Goal: Entertainment & Leisure: Browse casually

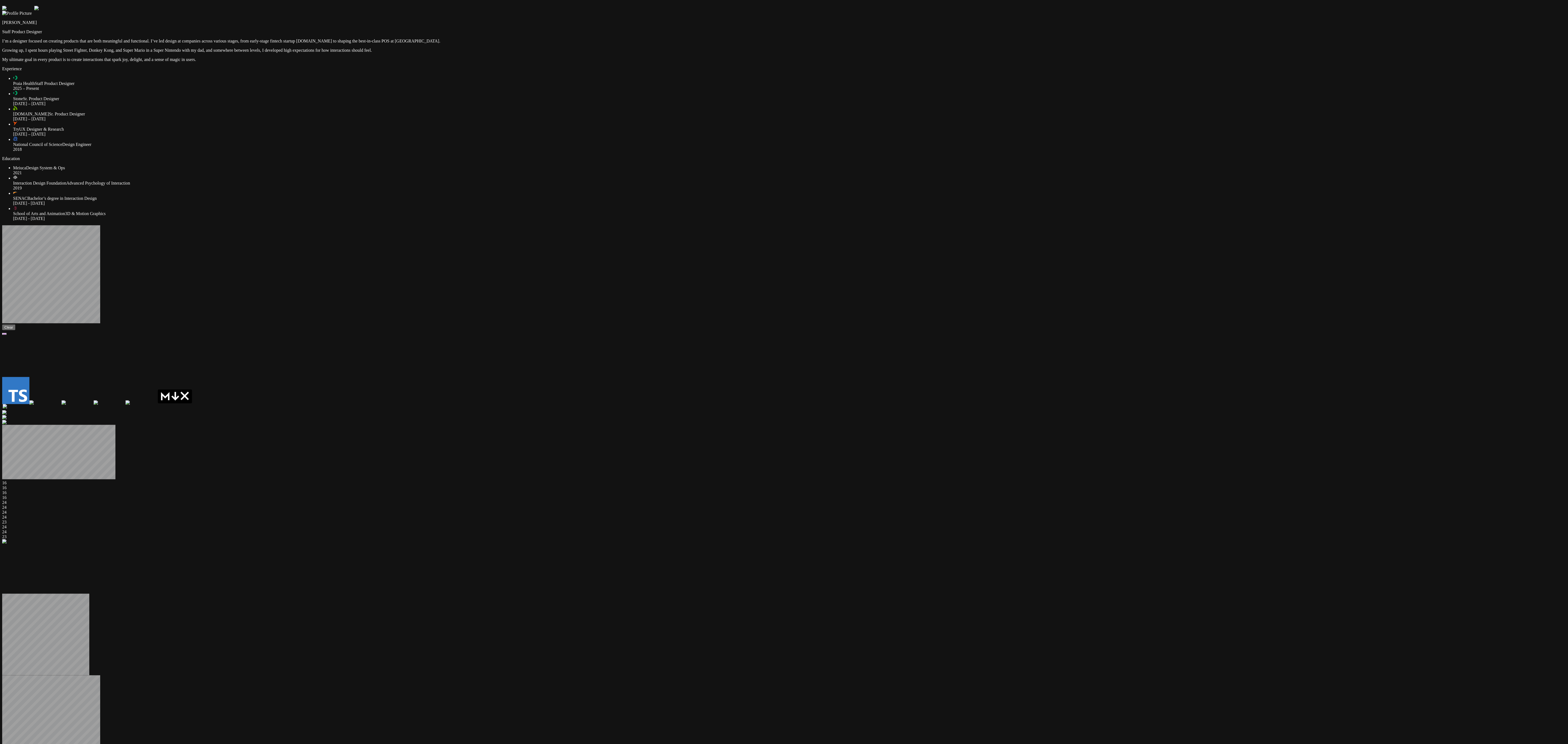
click at [1047, 6] on div at bounding box center [783, 6] width 1563 height 0
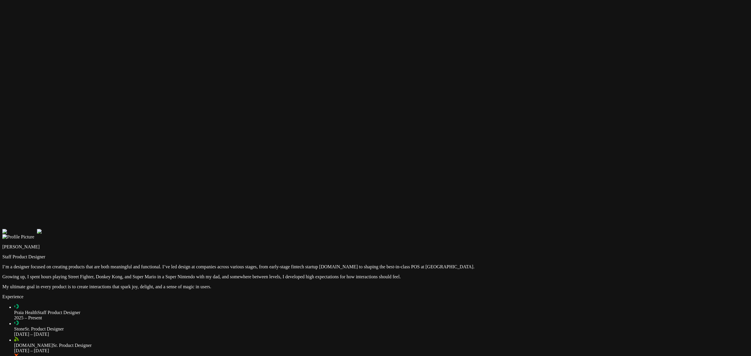
click at [595, 229] on div at bounding box center [375, 229] width 746 height 0
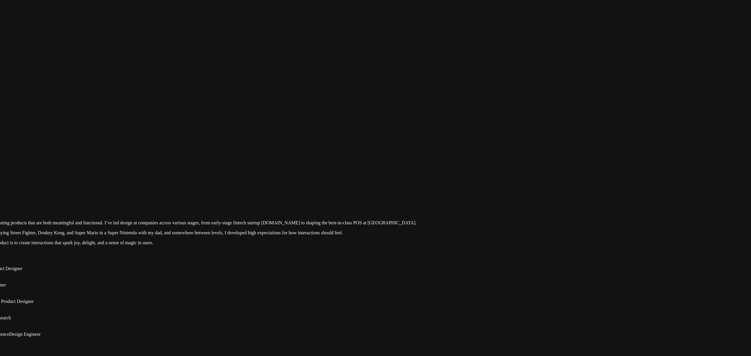
drag, startPoint x: 598, startPoint y: 303, endPoint x: 540, endPoint y: 259, distance: 72.9
click at [540, 185] on div at bounding box center [318, 185] width 746 height 0
drag, startPoint x: 561, startPoint y: 257, endPoint x: 553, endPoint y: 259, distance: 8.5
click at [553, 187] on div at bounding box center [309, 187] width 746 height 0
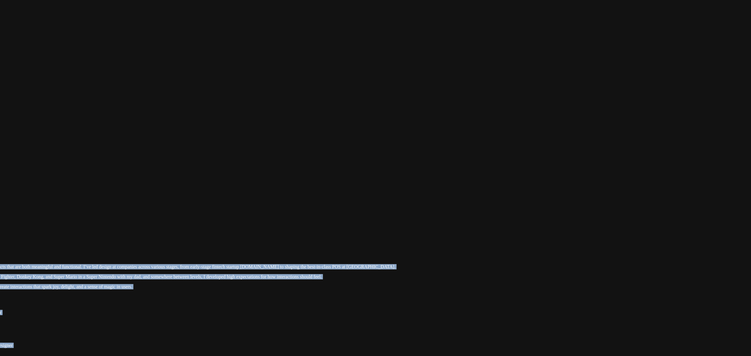
click at [422, 229] on div at bounding box center [295, 229] width 746 height 0
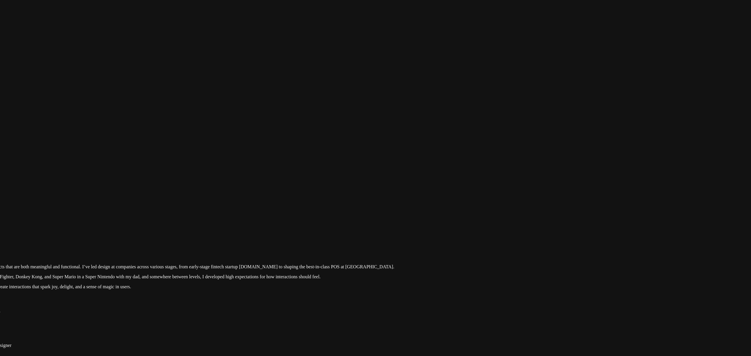
drag, startPoint x: 422, startPoint y: 107, endPoint x: 422, endPoint y: 121, distance: 14.1
click at [422, 229] on div at bounding box center [295, 229] width 746 height 0
click at [515, 229] on div at bounding box center [295, 229] width 746 height 0
drag, startPoint x: 515, startPoint y: 122, endPoint x: 404, endPoint y: 171, distance: 121.4
click at [404, 229] on div at bounding box center [281, 229] width 746 height 0
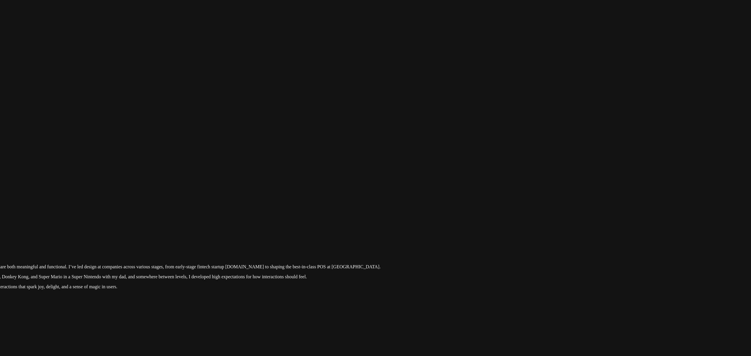
click at [531, 229] on div at bounding box center [281, 229] width 746 height 0
drag, startPoint x: 526, startPoint y: 137, endPoint x: 507, endPoint y: 136, distance: 19.1
click at [507, 228] on div at bounding box center [281, 228] width 746 height 0
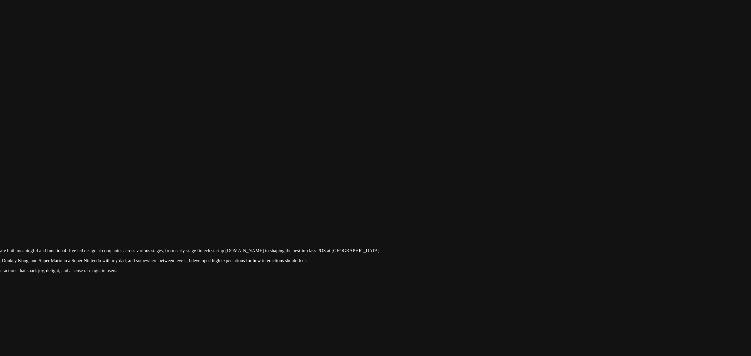
drag, startPoint x: 492, startPoint y: 116, endPoint x: 455, endPoint y: 101, distance: 40.5
click at [455, 213] on div at bounding box center [281, 213] width 746 height 0
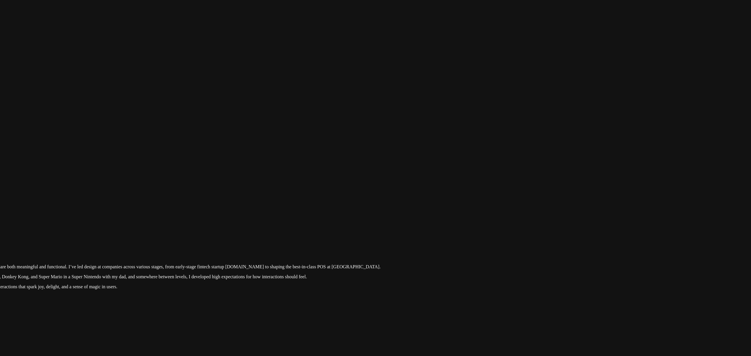
drag, startPoint x: 614, startPoint y: 304, endPoint x: 596, endPoint y: 342, distance: 41.3
click at [596, 229] on div at bounding box center [281, 229] width 746 height 0
click at [582, 229] on div at bounding box center [281, 229] width 746 height 0
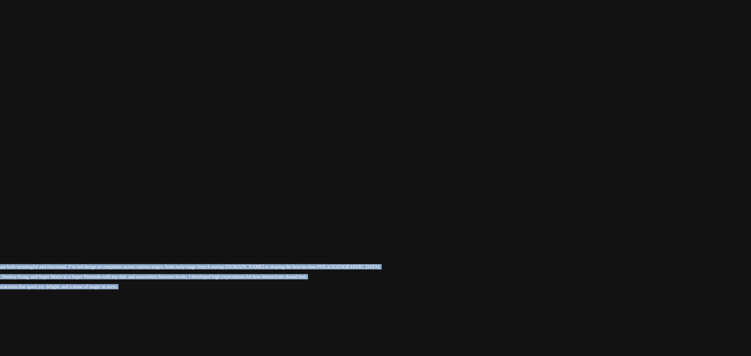
drag, startPoint x: 210, startPoint y: 206, endPoint x: 167, endPoint y: 244, distance: 58.2
click at [167, 229] on div at bounding box center [281, 229] width 746 height 0
click at [404, 229] on div at bounding box center [281, 229] width 746 height 0
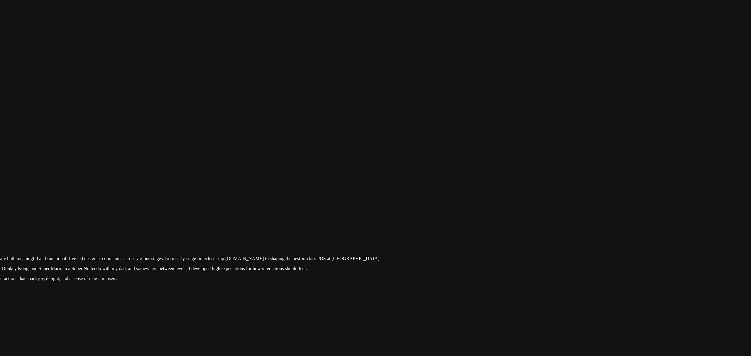
drag, startPoint x: 403, startPoint y: 167, endPoint x: 406, endPoint y: 123, distance: 43.8
click at [406, 221] on div at bounding box center [281, 221] width 746 height 0
drag, startPoint x: 414, startPoint y: 124, endPoint x: 414, endPoint y: 162, distance: 37.8
click at [414, 223] on div at bounding box center [285, 223] width 746 height 0
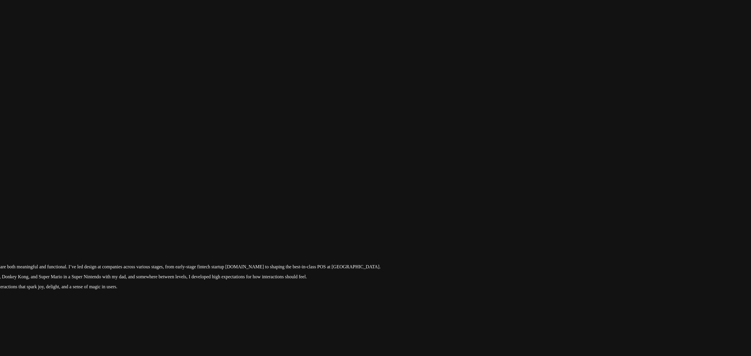
drag, startPoint x: 486, startPoint y: 92, endPoint x: 480, endPoint y: 116, distance: 25.2
click at [480, 229] on div at bounding box center [281, 229] width 746 height 0
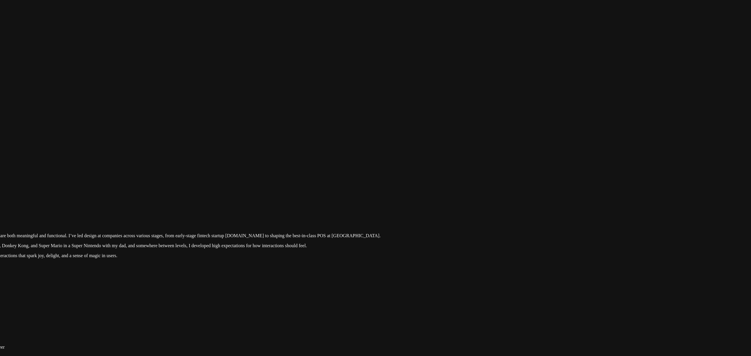
drag, startPoint x: 579, startPoint y: 159, endPoint x: 577, endPoint y: 108, distance: 50.8
click at [577, 198] on div at bounding box center [281, 198] width 746 height 0
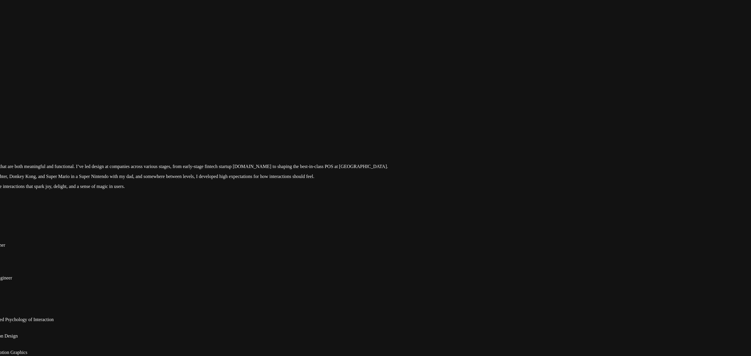
drag, startPoint x: 577, startPoint y: 107, endPoint x: 587, endPoint y: 46, distance: 62.3
click at [587, 129] on div at bounding box center [289, 129] width 746 height 0
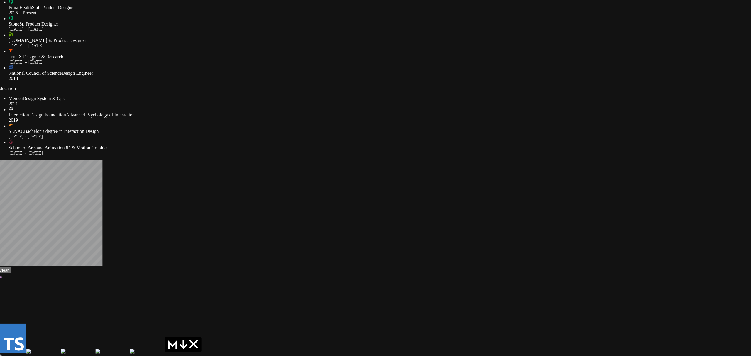
drag, startPoint x: 593, startPoint y: 158, endPoint x: 672, endPoint y: -35, distance: 209.2
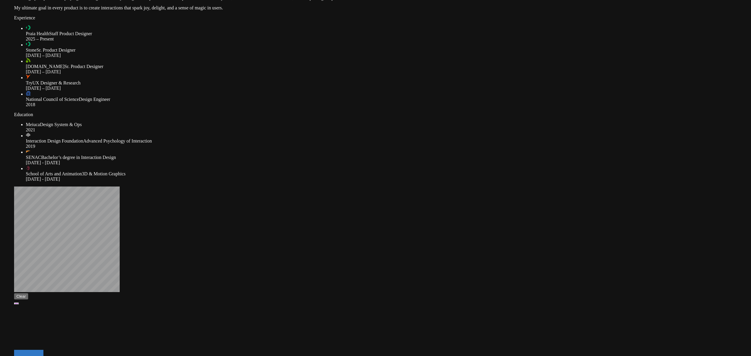
drag, startPoint x: 202, startPoint y: 217, endPoint x: 219, endPoint y: 245, distance: 32.6
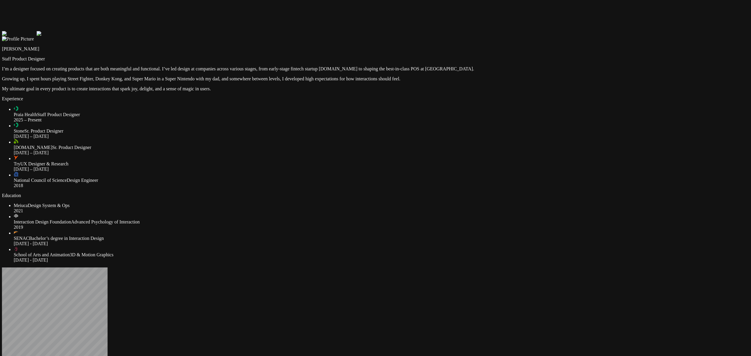
drag, startPoint x: 485, startPoint y: 33, endPoint x: 472, endPoint y: 115, distance: 82.8
click at [472, 31] on div at bounding box center [375, 31] width 746 height 0
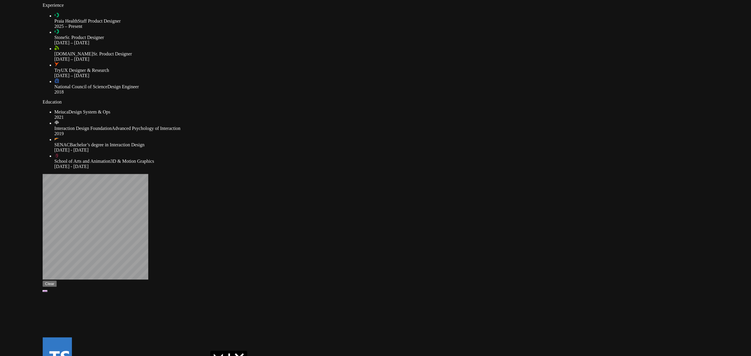
drag, startPoint x: 472, startPoint y: 115, endPoint x: 545, endPoint y: -9, distance: 143.6
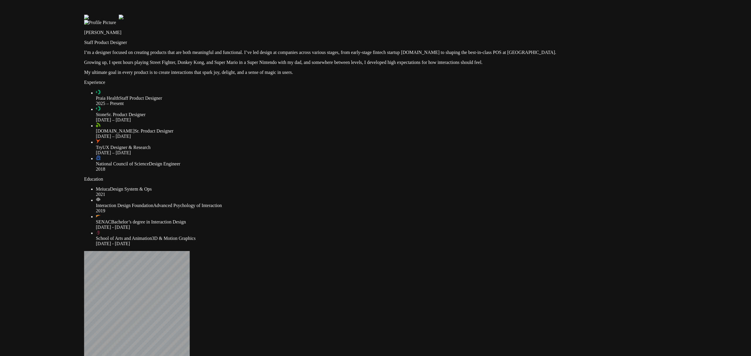
drag, startPoint x: 133, startPoint y: 155, endPoint x: 144, endPoint y: 269, distance: 114.6
click at [144, 15] on div at bounding box center [457, 15] width 746 height 0
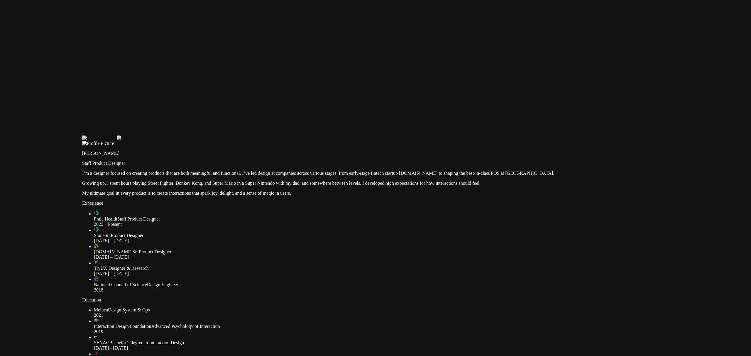
drag, startPoint x: 187, startPoint y: 124, endPoint x: 183, endPoint y: 237, distance: 112.7
click at [183, 136] on div at bounding box center [455, 136] width 746 height 0
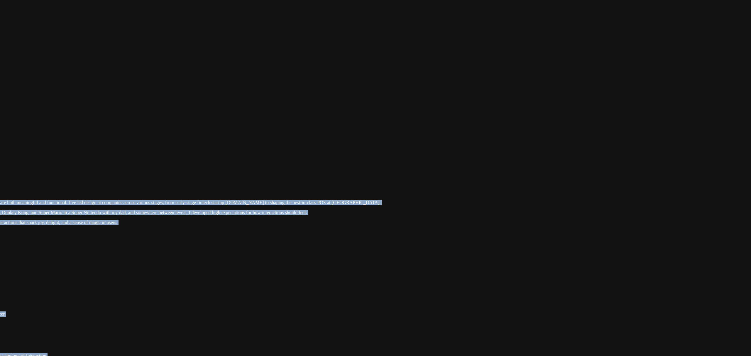
drag, startPoint x: 646, startPoint y: 319, endPoint x: 355, endPoint y: 353, distance: 292.6
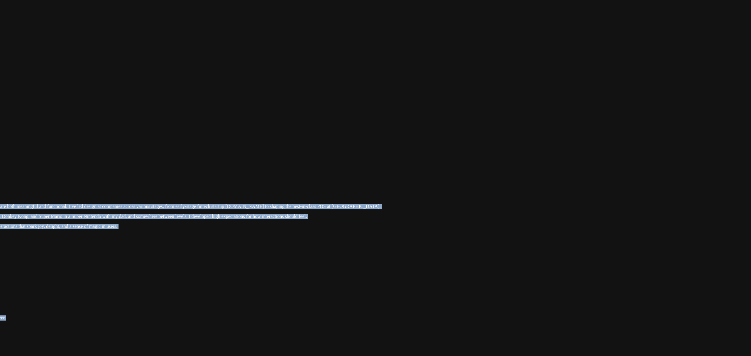
click at [581, 169] on div at bounding box center [281, 169] width 746 height 0
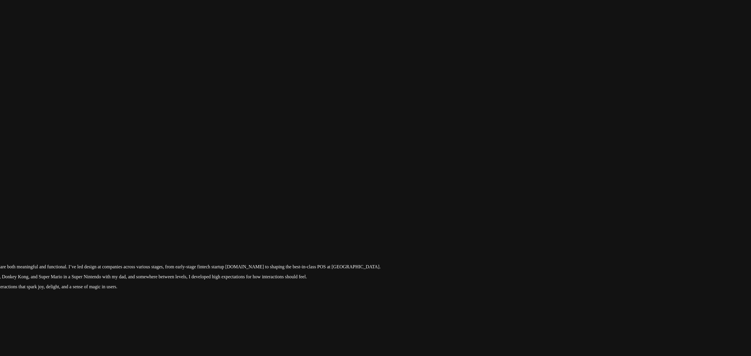
drag, startPoint x: 579, startPoint y: 62, endPoint x: 561, endPoint y: 180, distance: 118.9
click at [561, 229] on div at bounding box center [281, 229] width 746 height 0
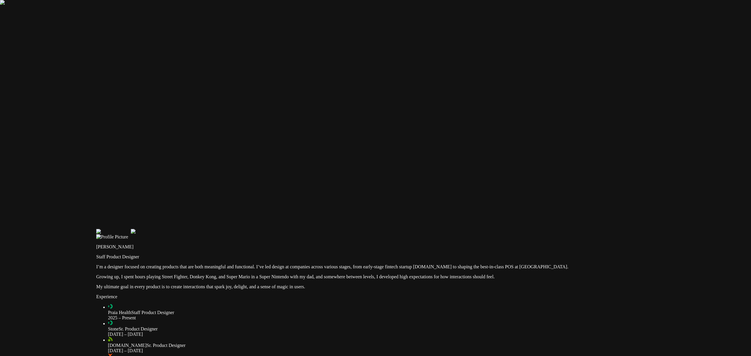
drag, startPoint x: 364, startPoint y: 112, endPoint x: 588, endPoint y: 123, distance: 224.1
click at [588, 229] on div at bounding box center [469, 229] width 746 height 0
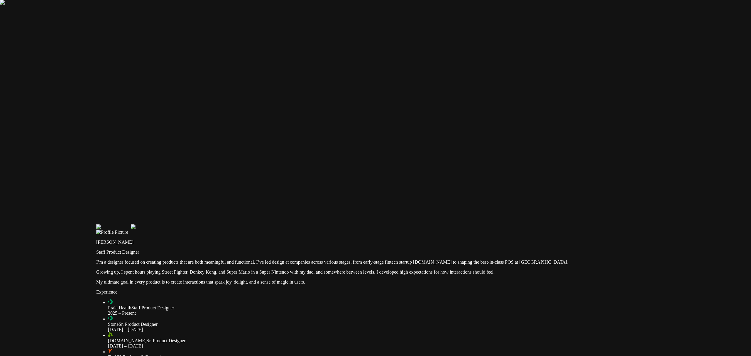
drag, startPoint x: 235, startPoint y: 157, endPoint x: 268, endPoint y: 11, distance: 149.2
click at [268, 224] on div at bounding box center [469, 224] width 746 height 0
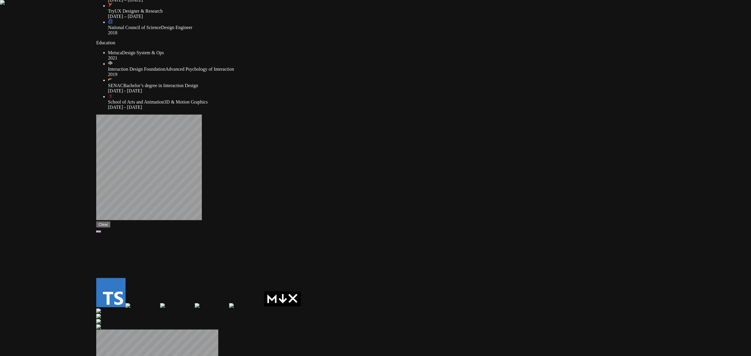
drag, startPoint x: 235, startPoint y: 235, endPoint x: 239, endPoint y: 22, distance: 212.4
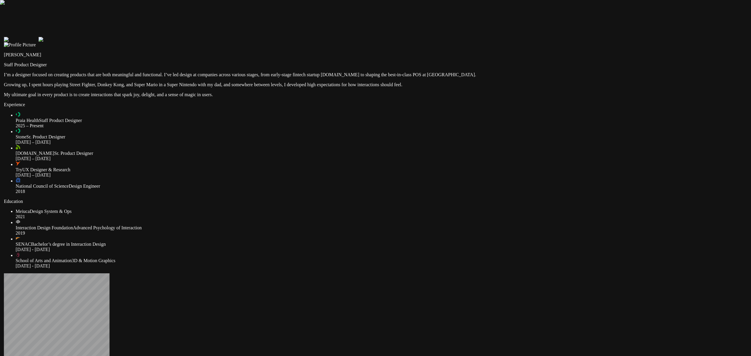
drag, startPoint x: 257, startPoint y: 187, endPoint x: 152, endPoint y: 349, distance: 193.1
click at [152, 37] on div at bounding box center [377, 37] width 746 height 0
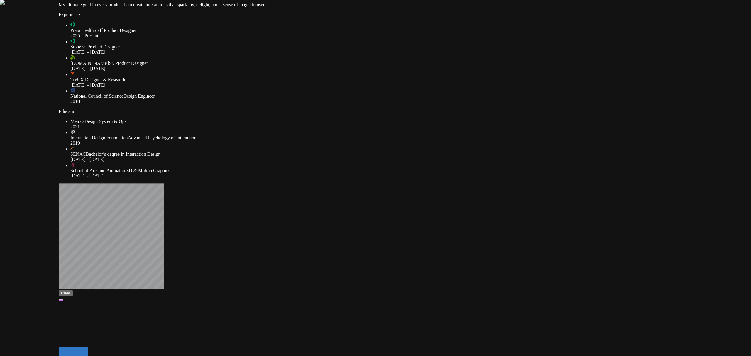
drag, startPoint x: 171, startPoint y: 314, endPoint x: 240, endPoint y: 230, distance: 108.7
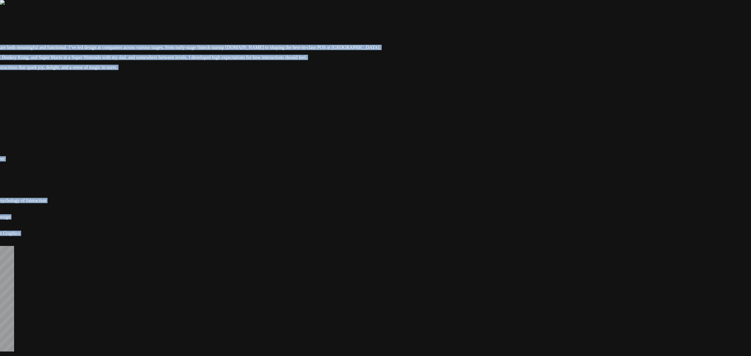
drag, startPoint x: 637, startPoint y: 141, endPoint x: 442, endPoint y: 177, distance: 198.7
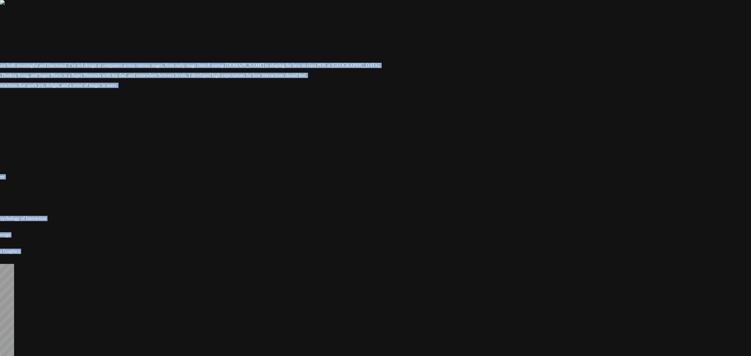
click at [608, 28] on div at bounding box center [281, 28] width 746 height 0
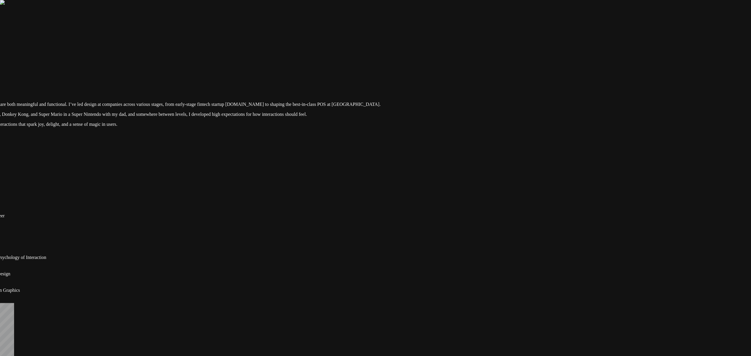
drag, startPoint x: 608, startPoint y: 79, endPoint x: 564, endPoint y: 219, distance: 146.7
click at [564, 67] on div at bounding box center [281, 67] width 746 height 0
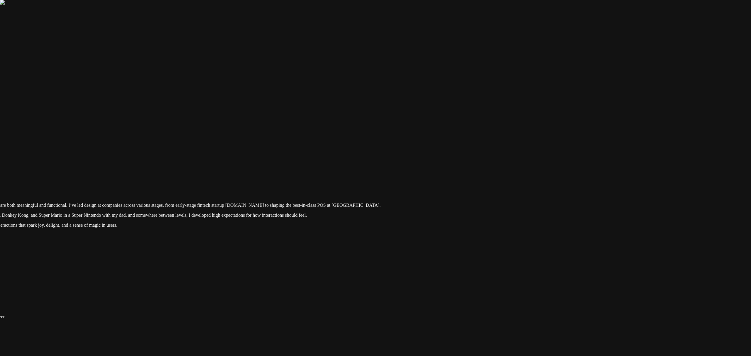
drag, startPoint x: 126, startPoint y: 131, endPoint x: 141, endPoint y: 146, distance: 21.4
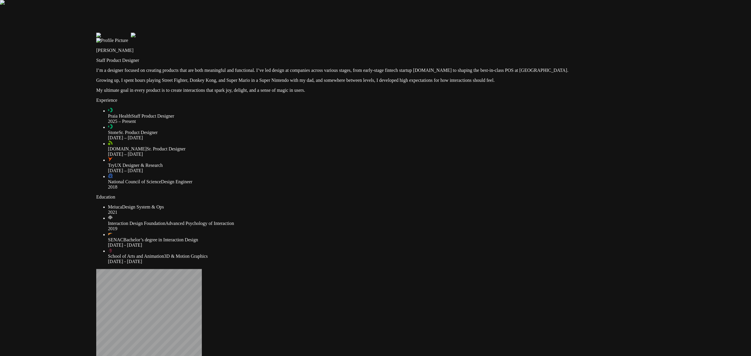
drag, startPoint x: 155, startPoint y: 127, endPoint x: 454, endPoint y: -16, distance: 331.8
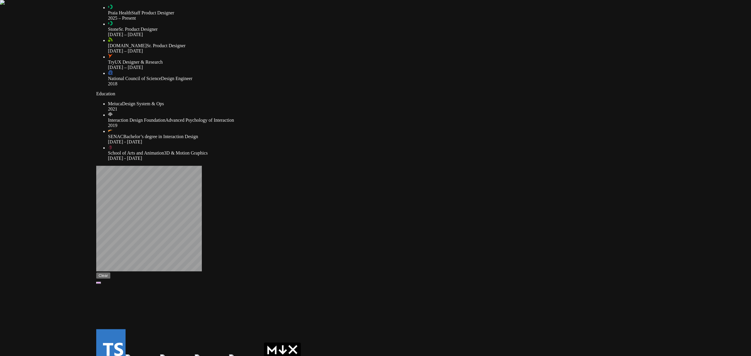
drag, startPoint x: 175, startPoint y: 272, endPoint x: 204, endPoint y: 62, distance: 212.0
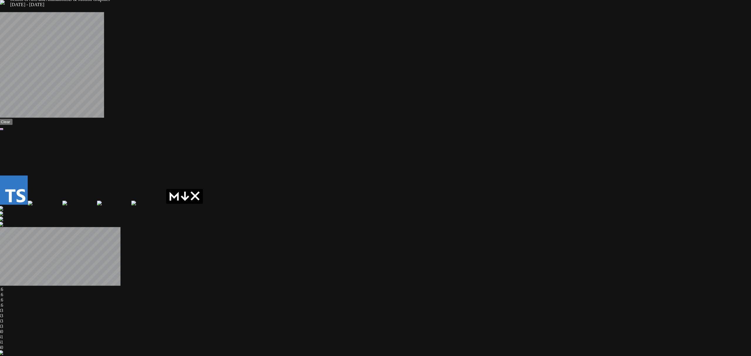
drag, startPoint x: 328, startPoint y: 251, endPoint x: 243, endPoint y: 182, distance: 108.4
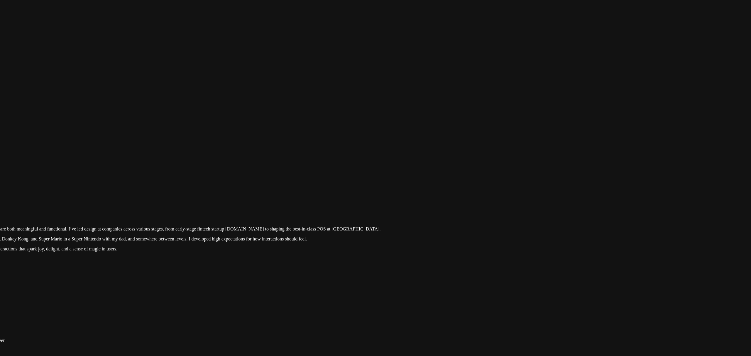
drag, startPoint x: 554, startPoint y: 203, endPoint x: 486, endPoint y: 274, distance: 98.3
click at [486, 191] on div at bounding box center [281, 191] width 746 height 0
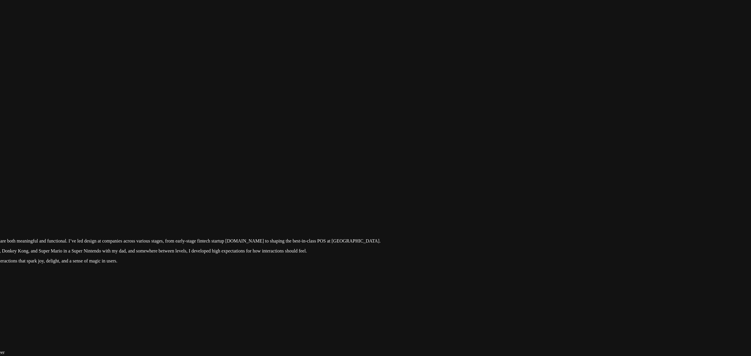
click at [609, 203] on div at bounding box center [281, 203] width 746 height 0
click at [629, 203] on div at bounding box center [281, 203] width 746 height 0
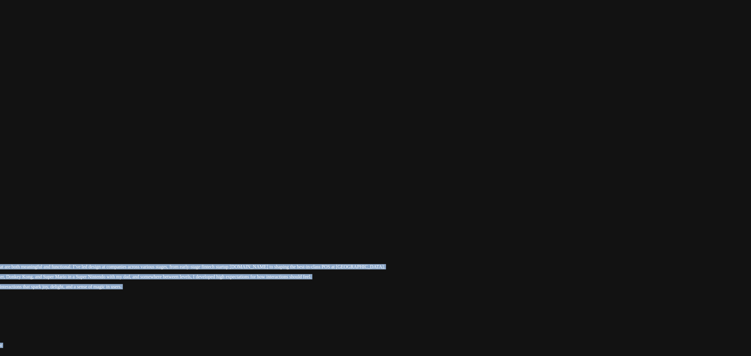
drag, startPoint x: 529, startPoint y: 97, endPoint x: 539, endPoint y: 173, distance: 76.5
click at [644, 229] on div at bounding box center [291, 229] width 746 height 0
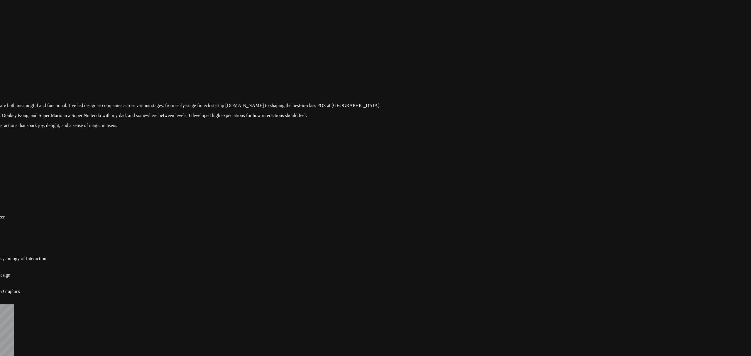
drag, startPoint x: 621, startPoint y: 251, endPoint x: 559, endPoint y: 87, distance: 174.7
click at [559, 68] on div at bounding box center [281, 68] width 746 height 0
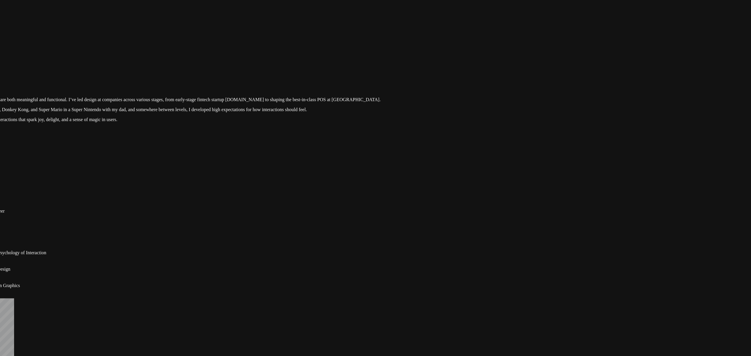
drag, startPoint x: 580, startPoint y: 164, endPoint x: 563, endPoint y: 101, distance: 64.5
click at [564, 62] on div at bounding box center [281, 62] width 746 height 0
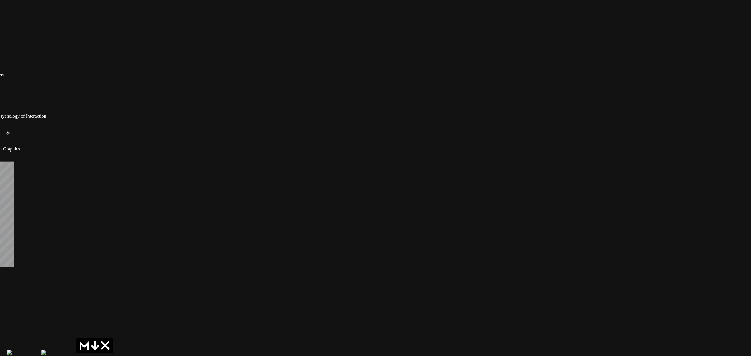
drag, startPoint x: 687, startPoint y: 248, endPoint x: 657, endPoint y: 144, distance: 108.5
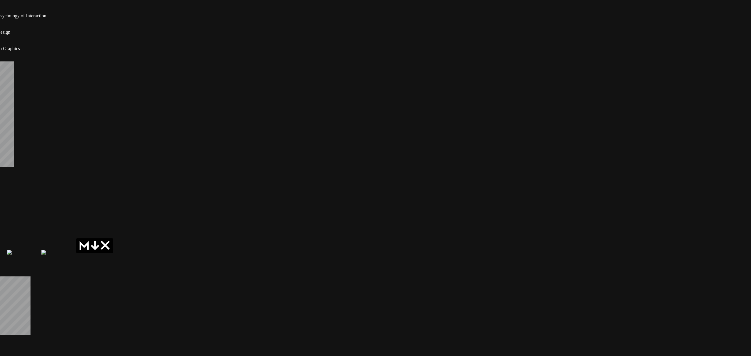
drag, startPoint x: 660, startPoint y: 184, endPoint x: 658, endPoint y: 107, distance: 77.2
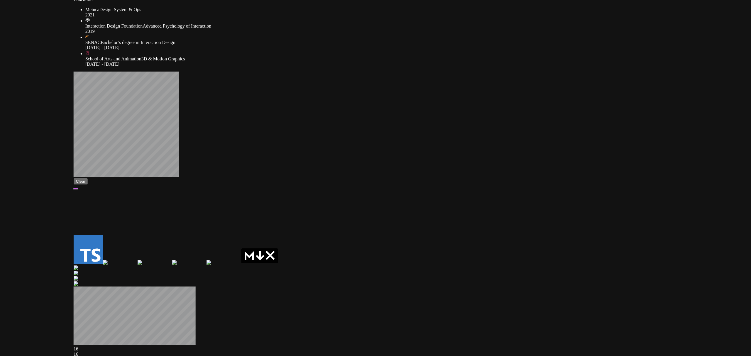
drag, startPoint x: 358, startPoint y: 256, endPoint x: 523, endPoint y: 266, distance: 165.2
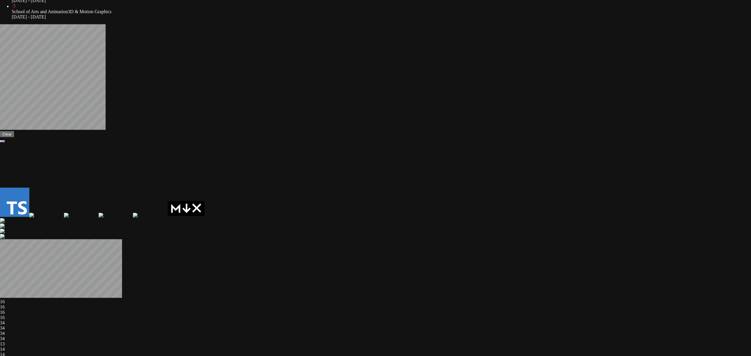
drag, startPoint x: 445, startPoint y: 251, endPoint x: 371, endPoint y: 203, distance: 88.0
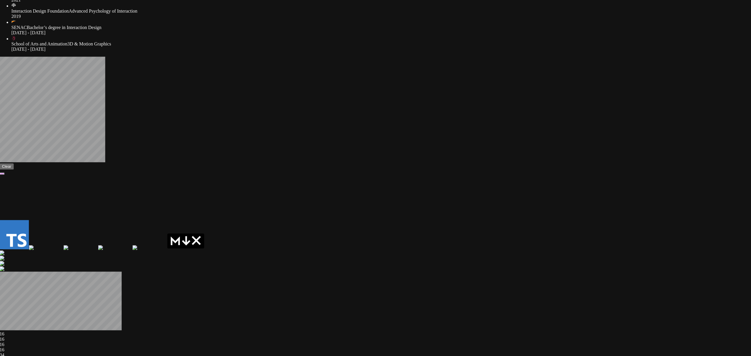
drag, startPoint x: 441, startPoint y: 199, endPoint x: 441, endPoint y: 231, distance: 32.9
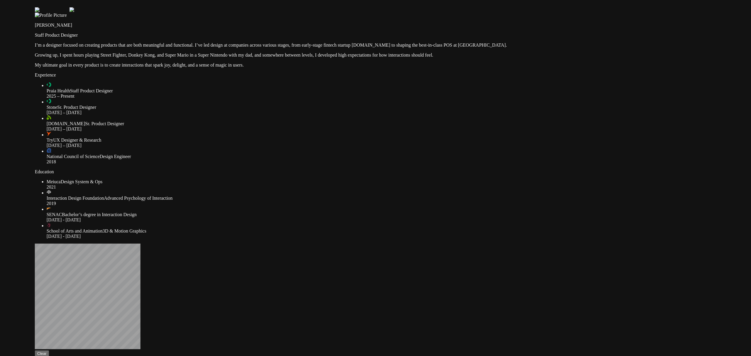
drag, startPoint x: 199, startPoint y: 133, endPoint x: 235, endPoint y: 295, distance: 166.5
click at [235, 7] on div at bounding box center [408, 7] width 746 height 0
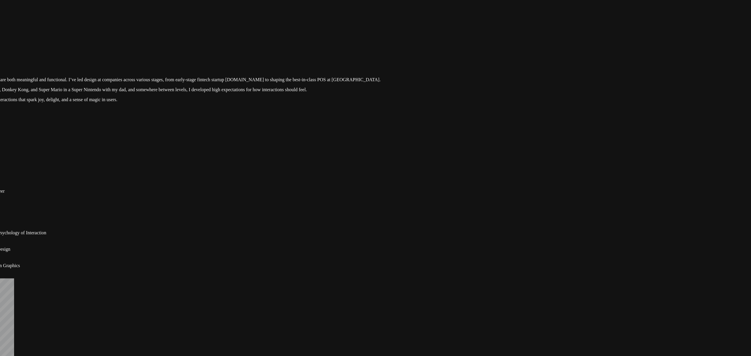
drag, startPoint x: 507, startPoint y: 68, endPoint x: 340, endPoint y: 102, distance: 170.3
click at [345, 42] on div at bounding box center [281, 42] width 746 height 0
click at [515, 42] on div at bounding box center [281, 42] width 746 height 0
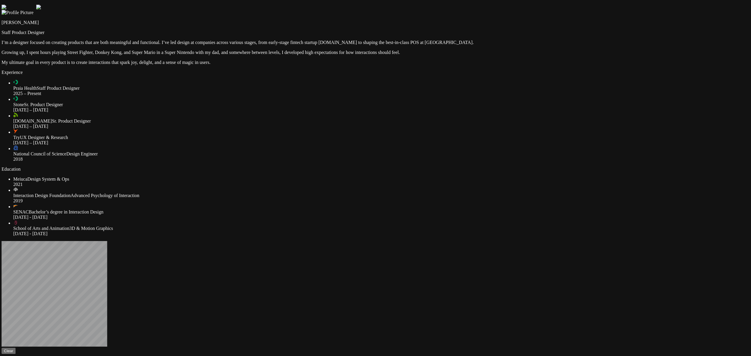
click at [583, 5] on div at bounding box center [374, 5] width 746 height 0
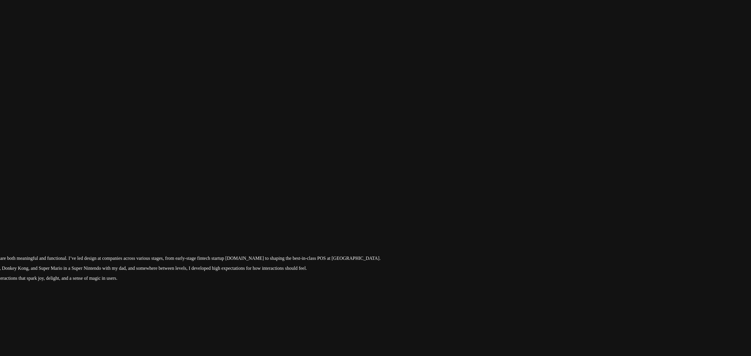
drag, startPoint x: 599, startPoint y: 141, endPoint x: 434, endPoint y: 358, distance: 272.5
click at [567, 221] on div at bounding box center [281, 221] width 746 height 0
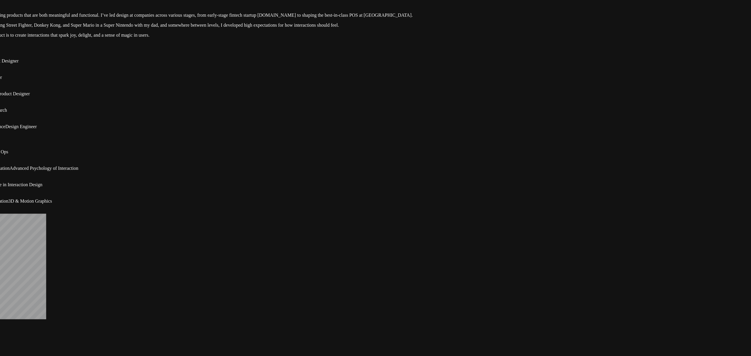
drag, startPoint x: 568, startPoint y: 270, endPoint x: 566, endPoint y: 71, distance: 199.2
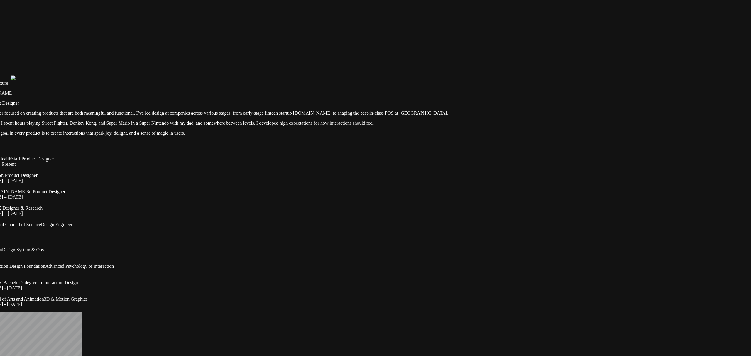
drag, startPoint x: 136, startPoint y: 260, endPoint x: 166, endPoint y: 348, distance: 92.6
click at [166, 75] on div at bounding box center [349, 75] width 746 height 0
click at [425, 75] on div at bounding box center [349, 75] width 746 height 0
click at [465, 75] on div at bounding box center [349, 75] width 746 height 0
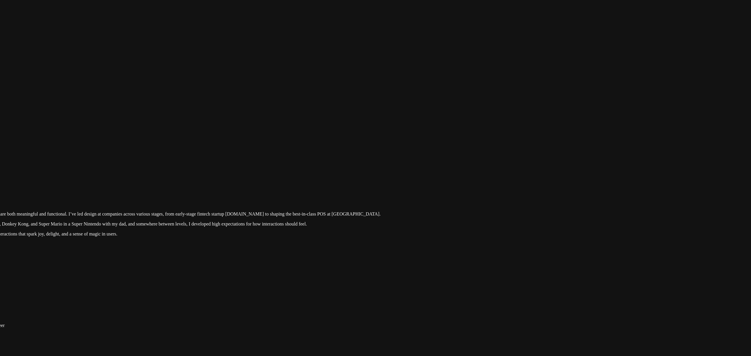
drag, startPoint x: 464, startPoint y: 129, endPoint x: 334, endPoint y: 233, distance: 166.6
click at [334, 176] on div at bounding box center [281, 176] width 746 height 0
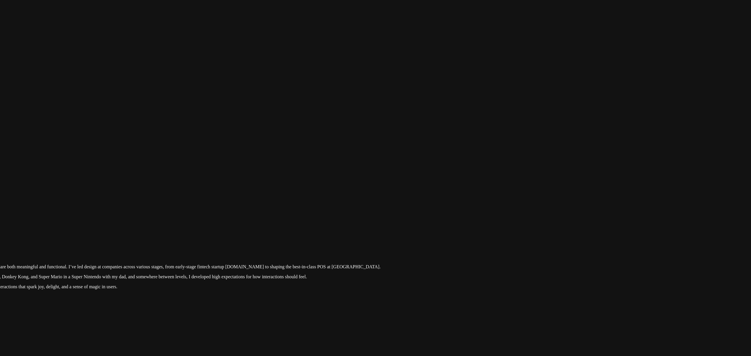
drag, startPoint x: 550, startPoint y: 39, endPoint x: 523, endPoint y: 121, distance: 86.3
click at [523, 229] on div at bounding box center [281, 229] width 746 height 0
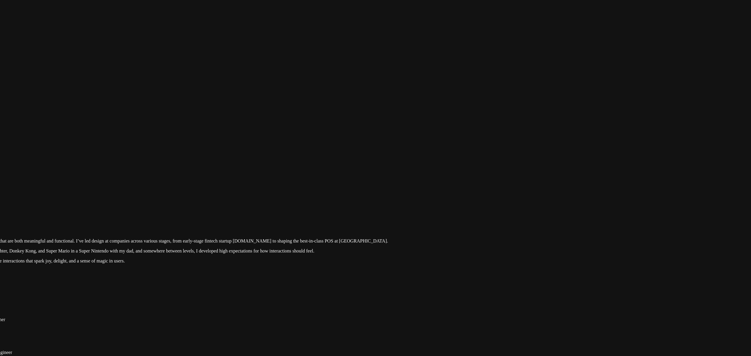
drag, startPoint x: 522, startPoint y: 127, endPoint x: 539, endPoint y: 62, distance: 66.9
click at [539, 203] on div at bounding box center [289, 203] width 746 height 0
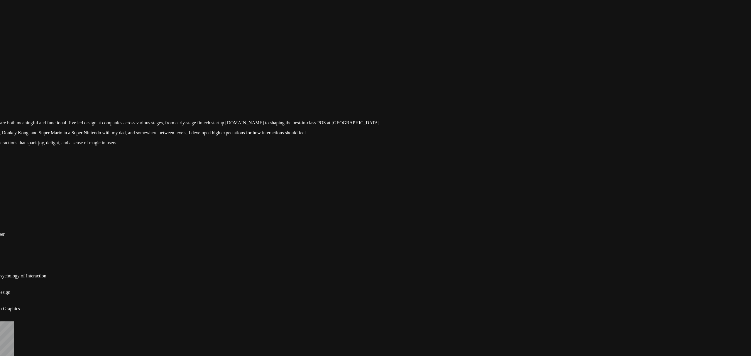
drag, startPoint x: 563, startPoint y: 204, endPoint x: 523, endPoint y: 86, distance: 124.8
click at [523, 85] on div at bounding box center [281, 85] width 746 height 0
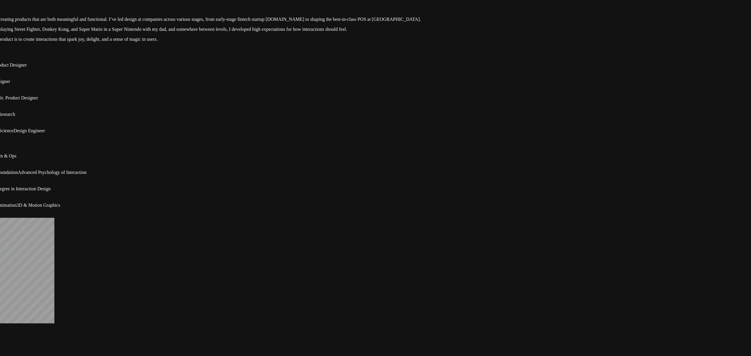
drag, startPoint x: 507, startPoint y: 173, endPoint x: 576, endPoint y: 66, distance: 127.4
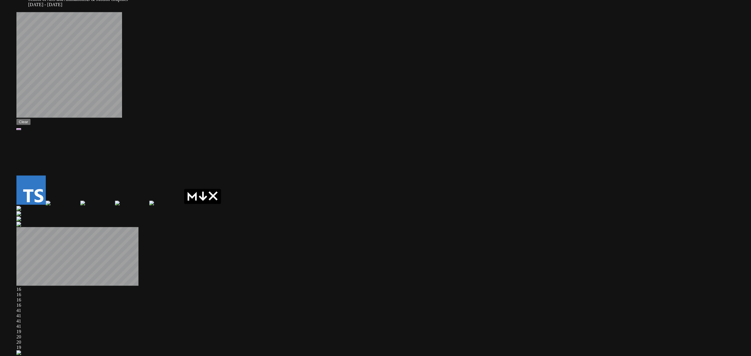
drag, startPoint x: 201, startPoint y: 274, endPoint x: 163, endPoint y: 20, distance: 256.9
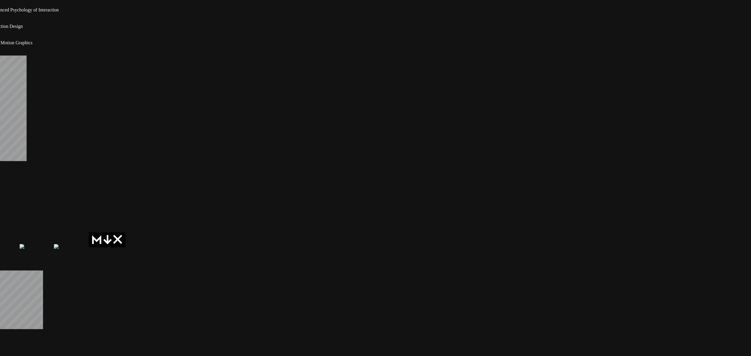
drag, startPoint x: 464, startPoint y: 188, endPoint x: 417, endPoint y: 297, distance: 119.0
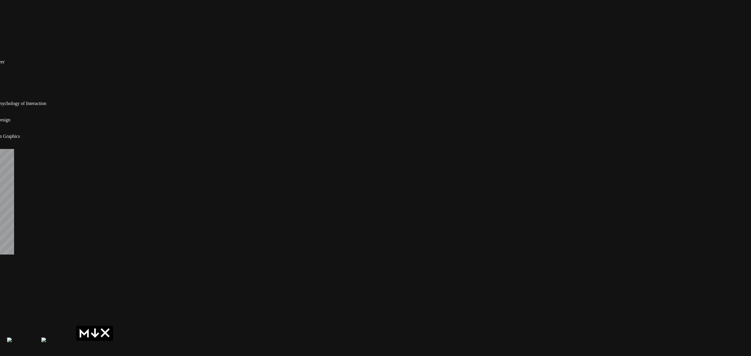
drag, startPoint x: 467, startPoint y: 187, endPoint x: 451, endPoint y: 265, distance: 80.1
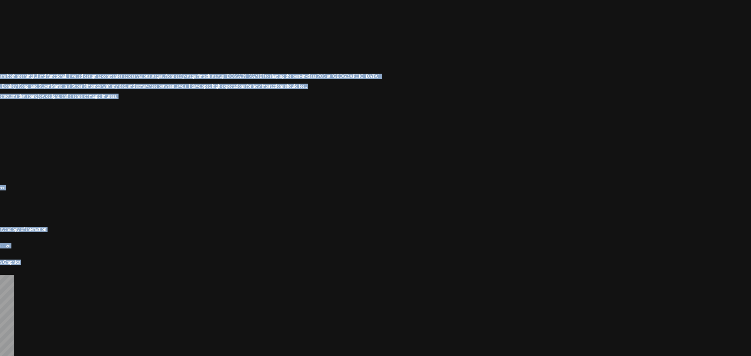
drag, startPoint x: 496, startPoint y: 130, endPoint x: 451, endPoint y: 252, distance: 130.0
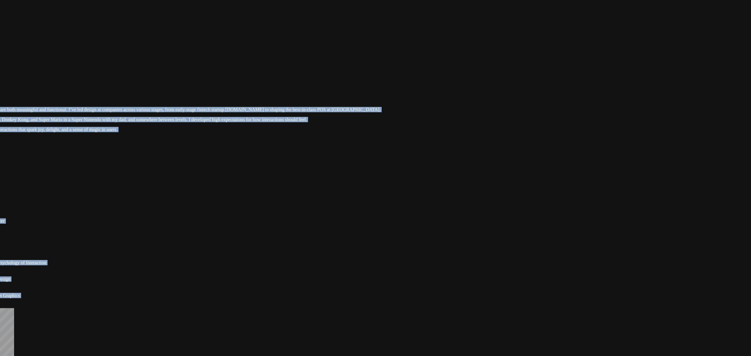
click at [168, 72] on div at bounding box center [281, 72] width 746 height 0
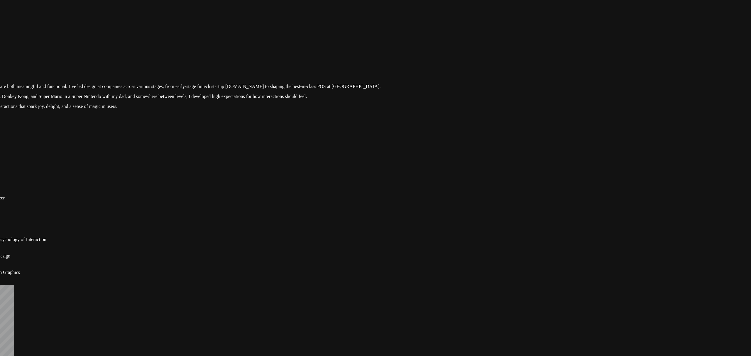
drag, startPoint x: 165, startPoint y: 133, endPoint x: 126, endPoint y: 110, distance: 45.5
click at [126, 49] on div at bounding box center [281, 49] width 746 height 0
click at [559, 48] on div at bounding box center [281, 48] width 746 height 0
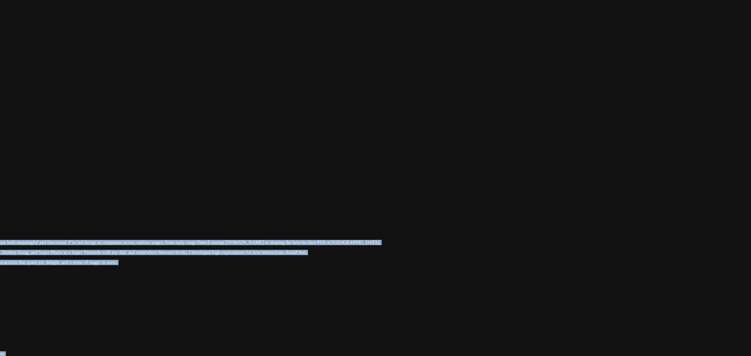
drag, startPoint x: 565, startPoint y: 145, endPoint x: 473, endPoint y: 307, distance: 186.3
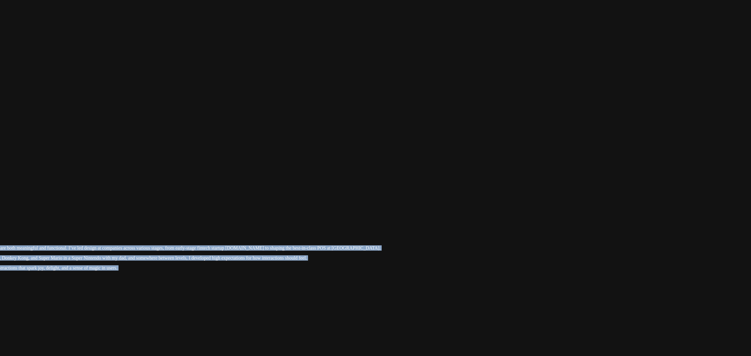
click at [417, 210] on div at bounding box center [281, 210] width 746 height 0
click at [582, 210] on div at bounding box center [281, 210] width 746 height 0
click at [585, 210] on div at bounding box center [281, 210] width 746 height 0
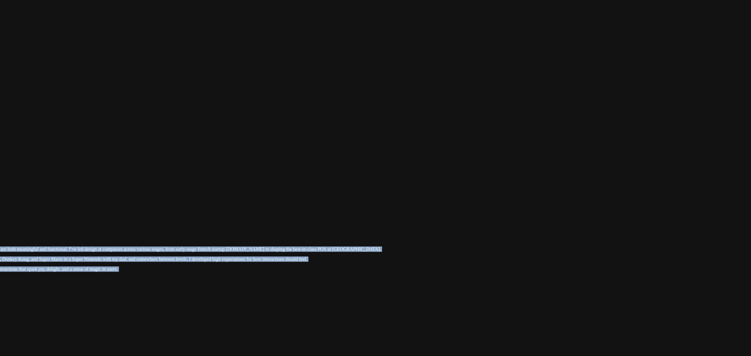
click at [591, 211] on div at bounding box center [282, 211] width 746 height 0
click at [607, 212] on div at bounding box center [281, 212] width 746 height 0
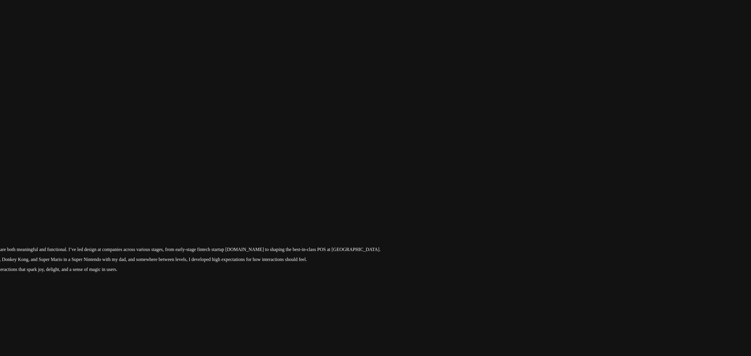
click at [607, 212] on div at bounding box center [281, 212] width 746 height 0
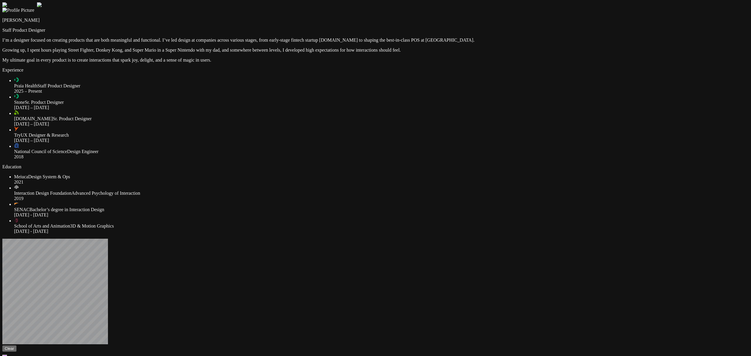
click at [593, 2] on div at bounding box center [375, 2] width 746 height 0
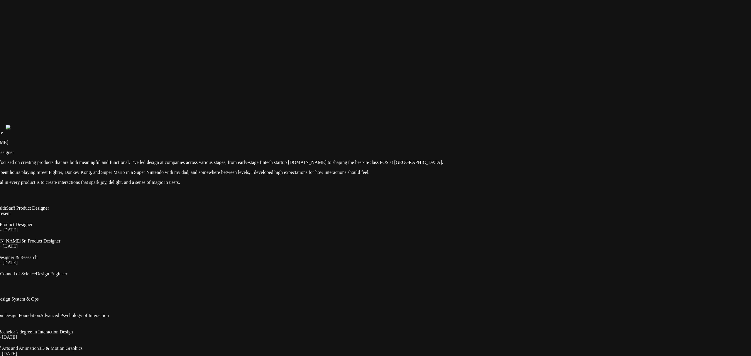
drag, startPoint x: 593, startPoint y: 172, endPoint x: 553, endPoint y: 313, distance: 147.2
click at [553, 125] on div at bounding box center [344, 125] width 746 height 0
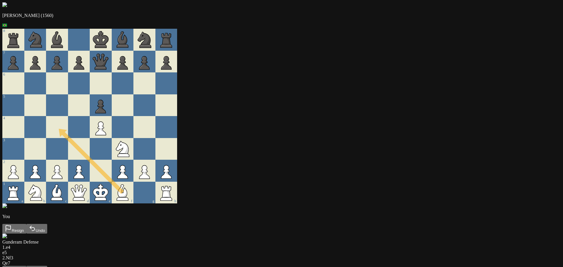
drag, startPoint x: 230, startPoint y: 199, endPoint x: 175, endPoint y: 136, distance: 84.0
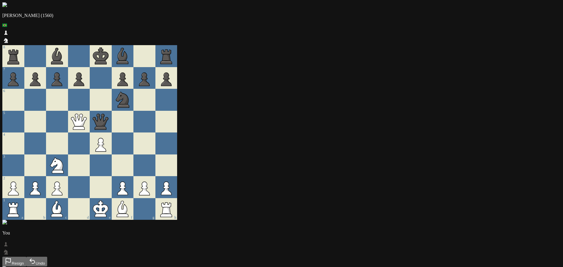
click at [87, 114] on icon at bounding box center [79, 120] width 16 height 13
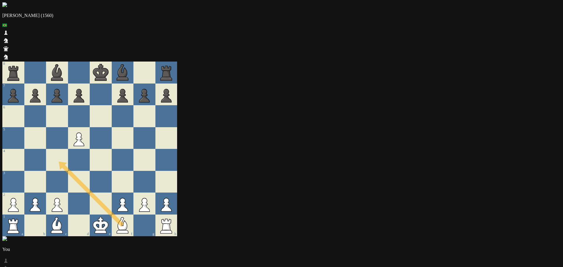
drag, startPoint x: 238, startPoint y: 200, endPoint x: 175, endPoint y: 136, distance: 89.6
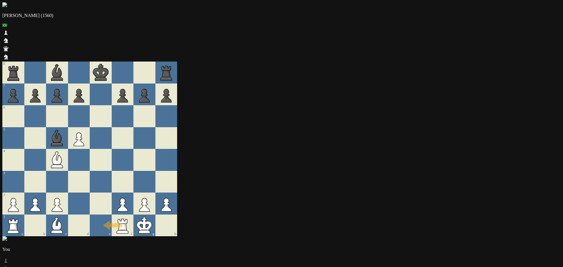
drag, startPoint x: 242, startPoint y: 201, endPoint x: 222, endPoint y: 200, distance: 19.7
click at [112, 215] on div "e" at bounding box center [101, 226] width 22 height 22
drag, startPoint x: 176, startPoint y: 201, endPoint x: 239, endPoint y: 135, distance: 91.7
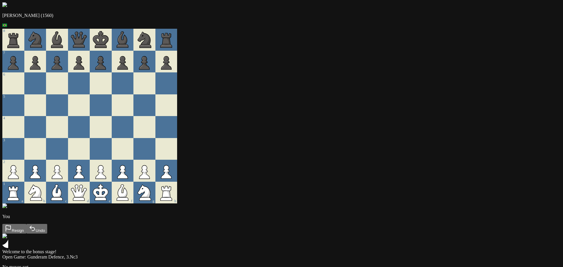
drag, startPoint x: 216, startPoint y: 163, endPoint x: 213, endPoint y: 152, distance: 11.0
click at [112, 152] on div at bounding box center [101, 149] width 22 height 22
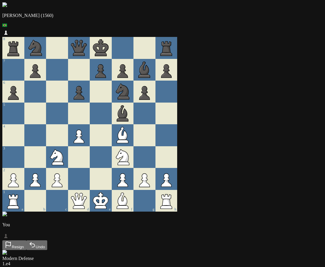
click at [132, 198] on icon at bounding box center [123, 201] width 22 height 22
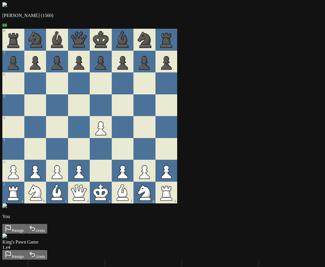
click at [272, 245] on div "1 . e4" at bounding box center [162, 247] width 320 height 5
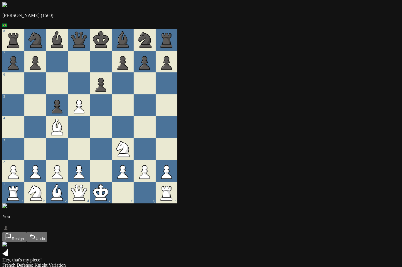
drag, startPoint x: 91, startPoint y: 138, endPoint x: 121, endPoint y: 116, distance: 37.0
click at [134, 116] on div at bounding box center [123, 105] width 22 height 22
drag, startPoint x: 67, startPoint y: 115, endPoint x: 60, endPoint y: 108, distance: 9.5
drag, startPoint x: 76, startPoint y: 111, endPoint x: 131, endPoint y: 47, distance: 84.5
click at [134, 132] on div at bounding box center [123, 127] width 22 height 22
